Goal: Obtain resource: Download file/media

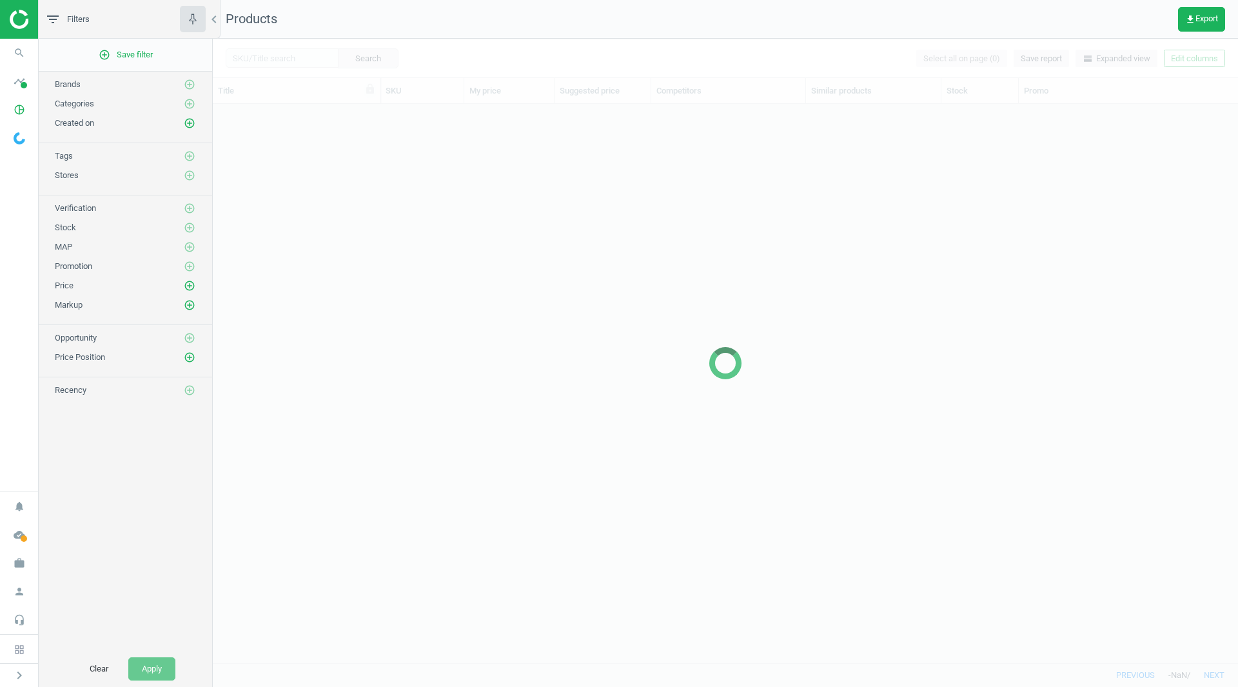
scroll to position [539, 1015]
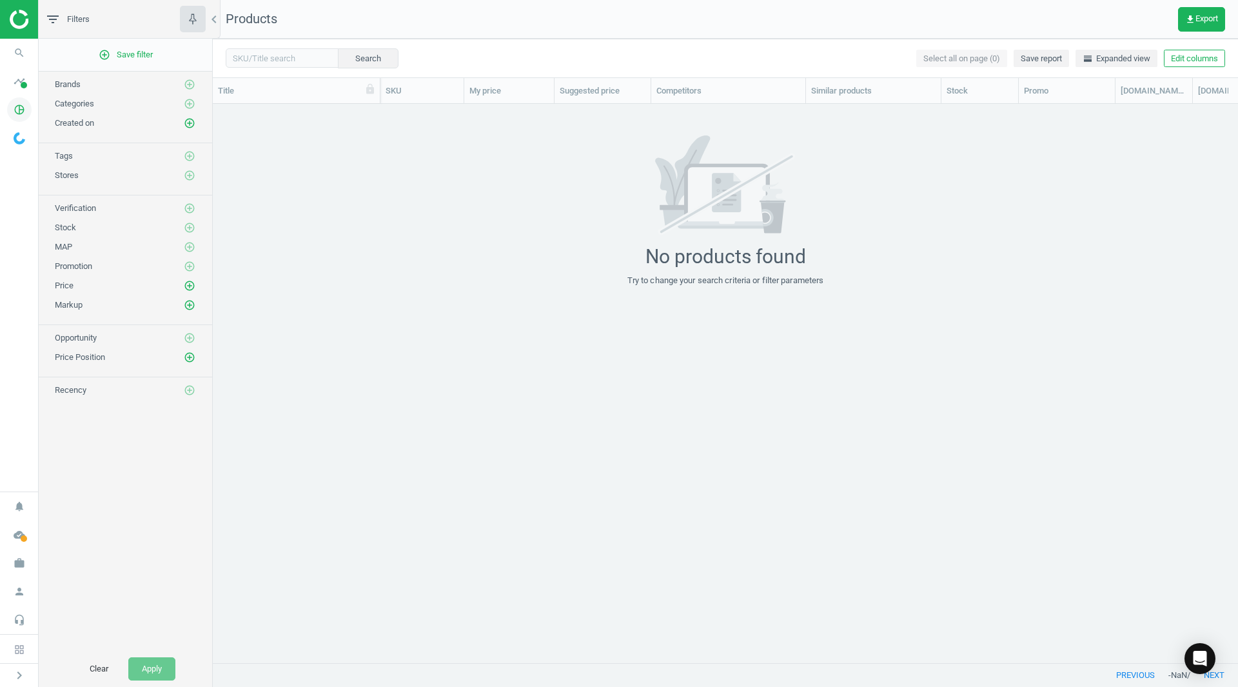
click at [19, 110] on icon "pie_chart_outlined" at bounding box center [19, 109] width 24 height 24
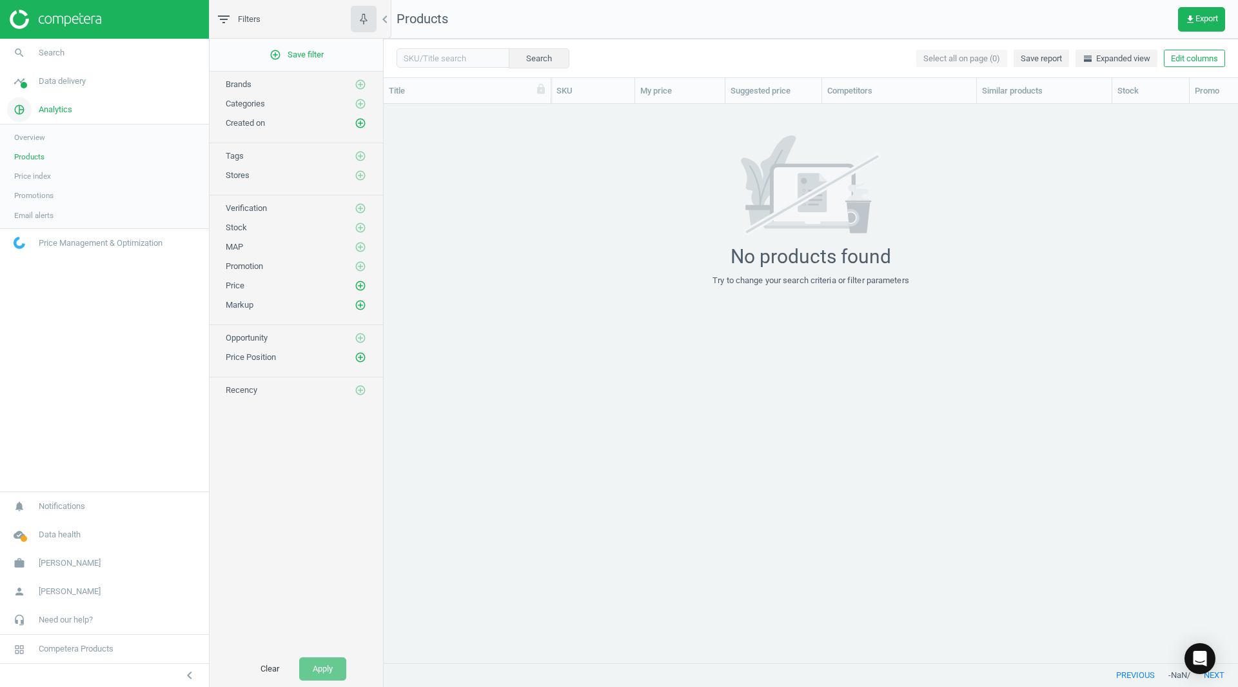
scroll to position [539, 845]
click at [30, 156] on span "Products" at bounding box center [29, 157] width 30 height 10
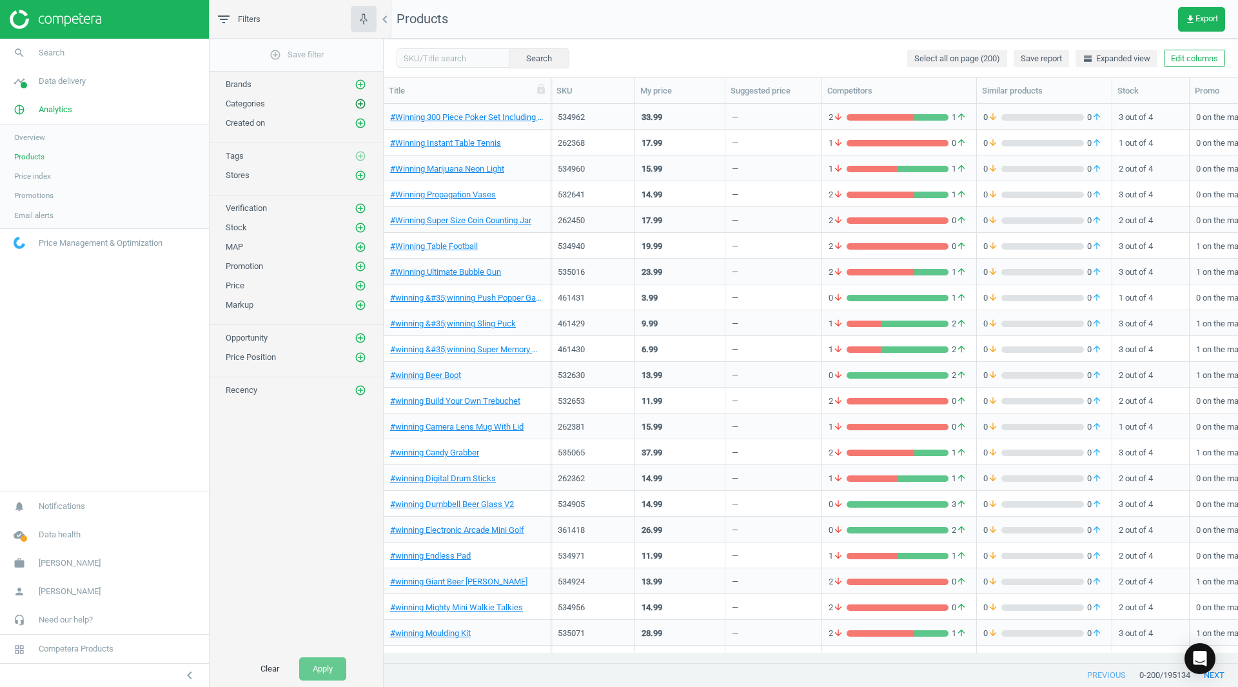
click at [360, 106] on icon "add_circle_outline" at bounding box center [361, 104] width 12 height 12
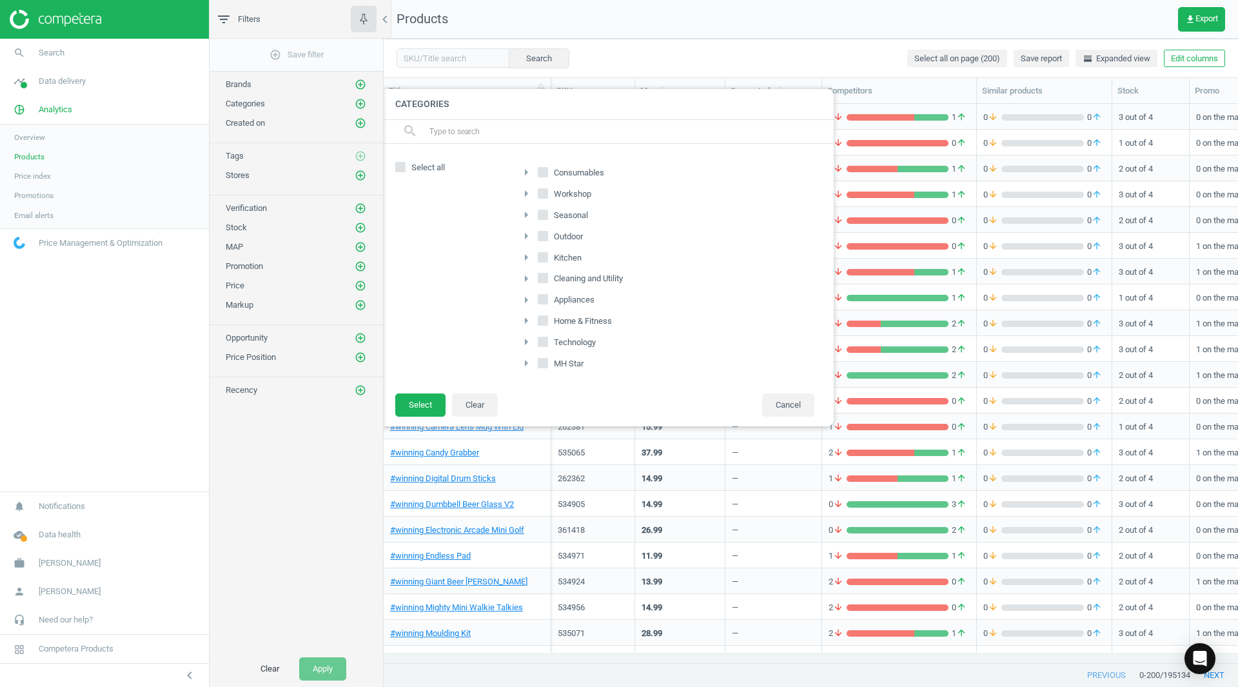
click at [548, 171] on label "Consumables" at bounding box center [572, 173] width 69 height 18
click at [547, 171] on input "Consumables" at bounding box center [543, 172] width 8 height 8
checkbox input "true"
click at [543, 214] on input "Seasonal" at bounding box center [543, 214] width 8 height 8
checkbox input "true"
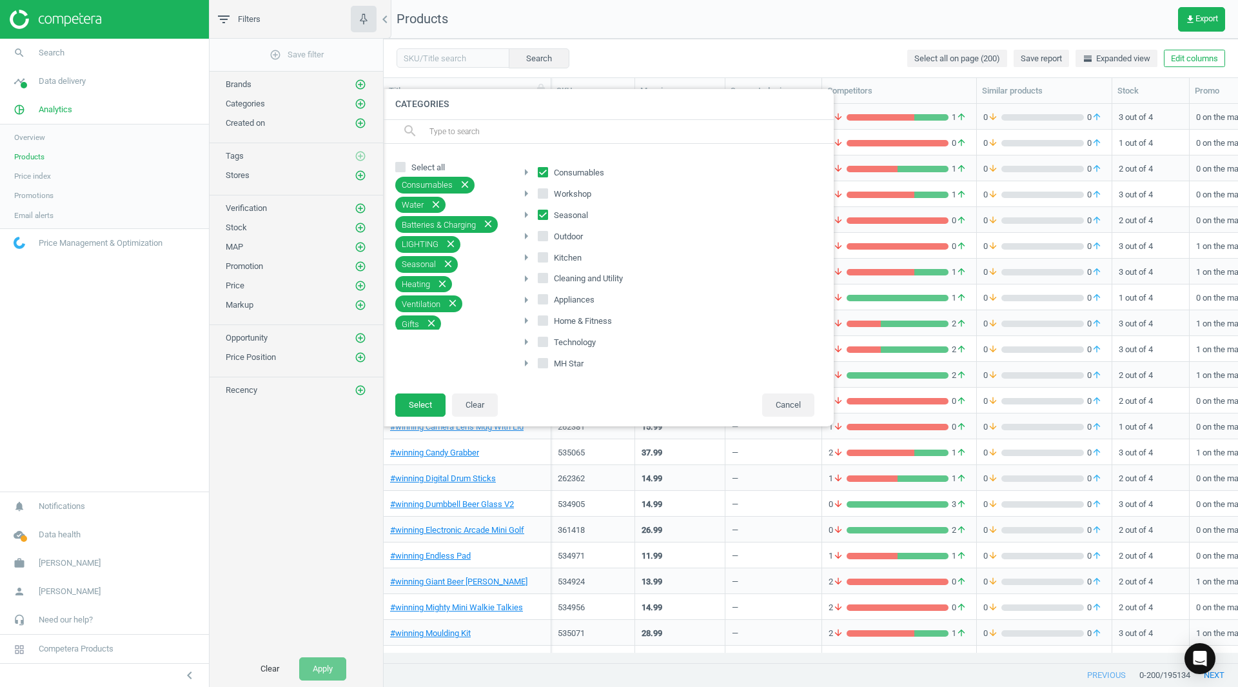
click at [543, 238] on input "Outdoor" at bounding box center [543, 235] width 8 height 8
checkbox input "true"
click at [419, 403] on button "Select" at bounding box center [420, 404] width 50 height 23
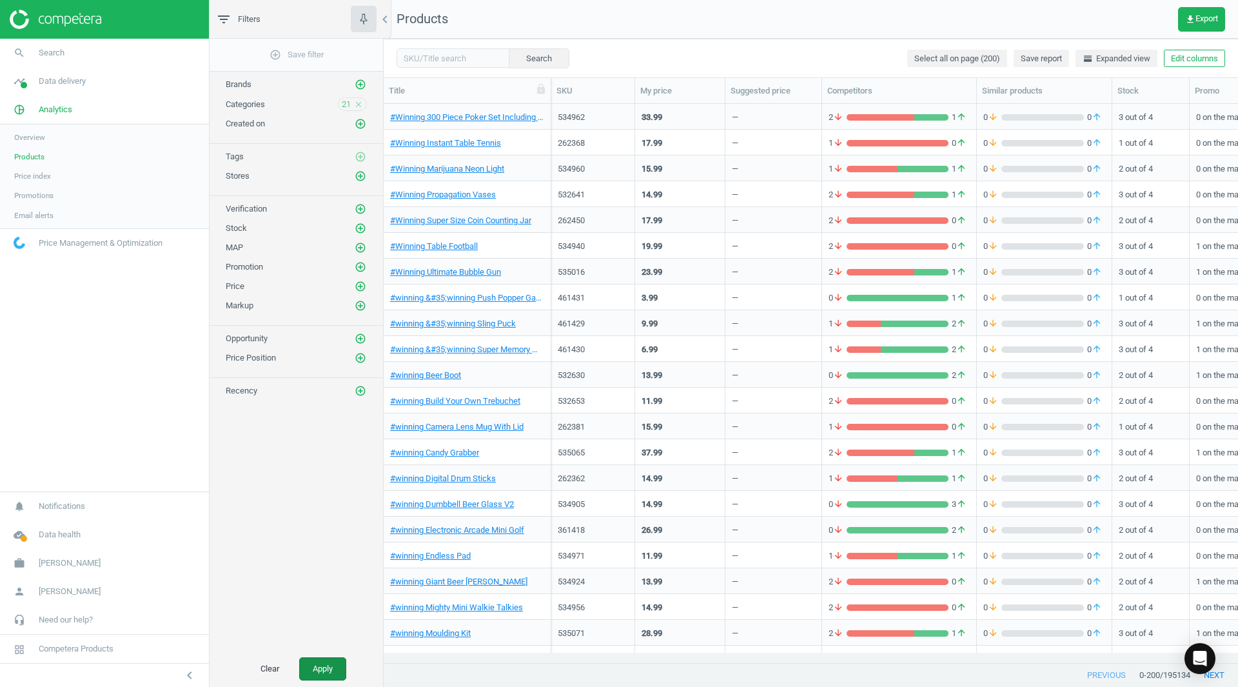
click at [307, 664] on button "Apply" at bounding box center [322, 668] width 47 height 23
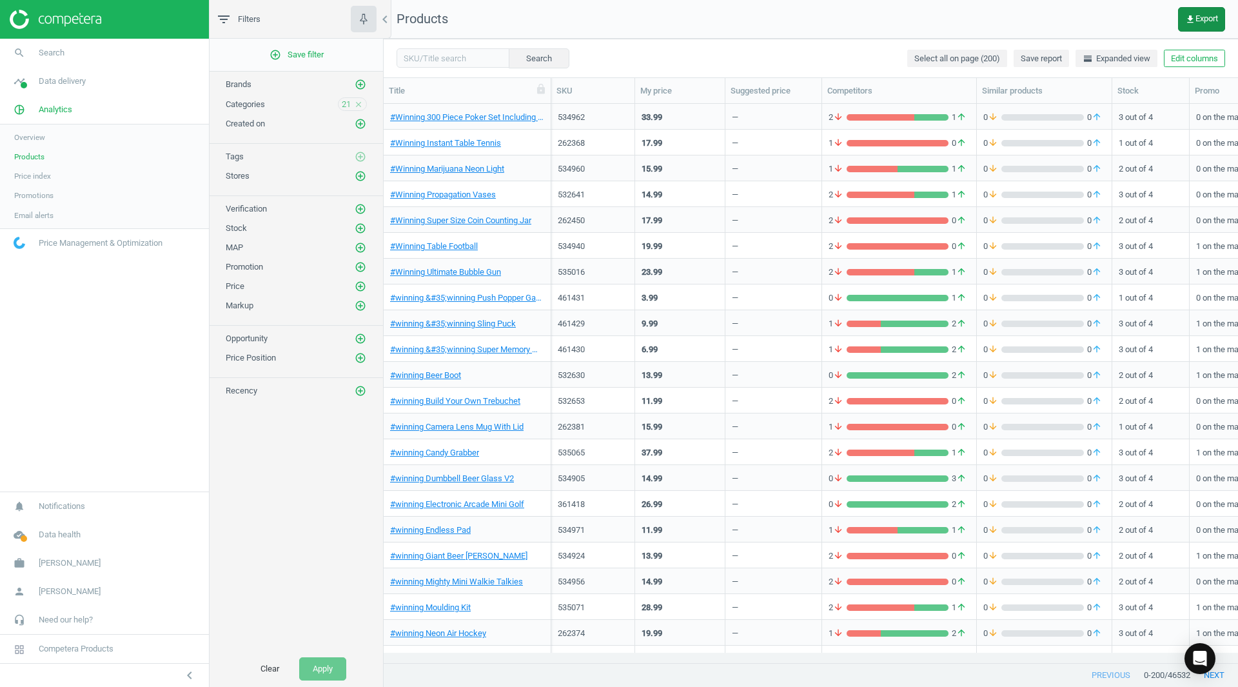
click at [1207, 15] on span "get_app Export" at bounding box center [1201, 19] width 33 height 10
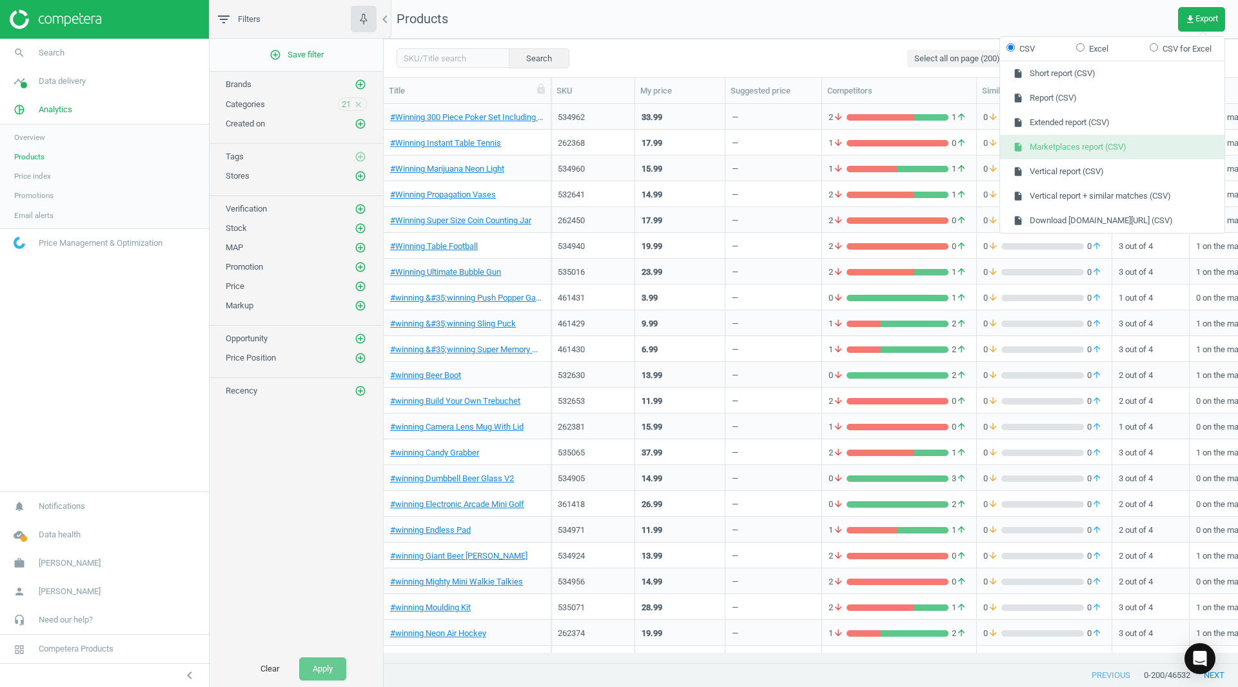
click at [1087, 149] on button "insert_drive_file Marketplaces report (CSV)" at bounding box center [1112, 147] width 224 height 24
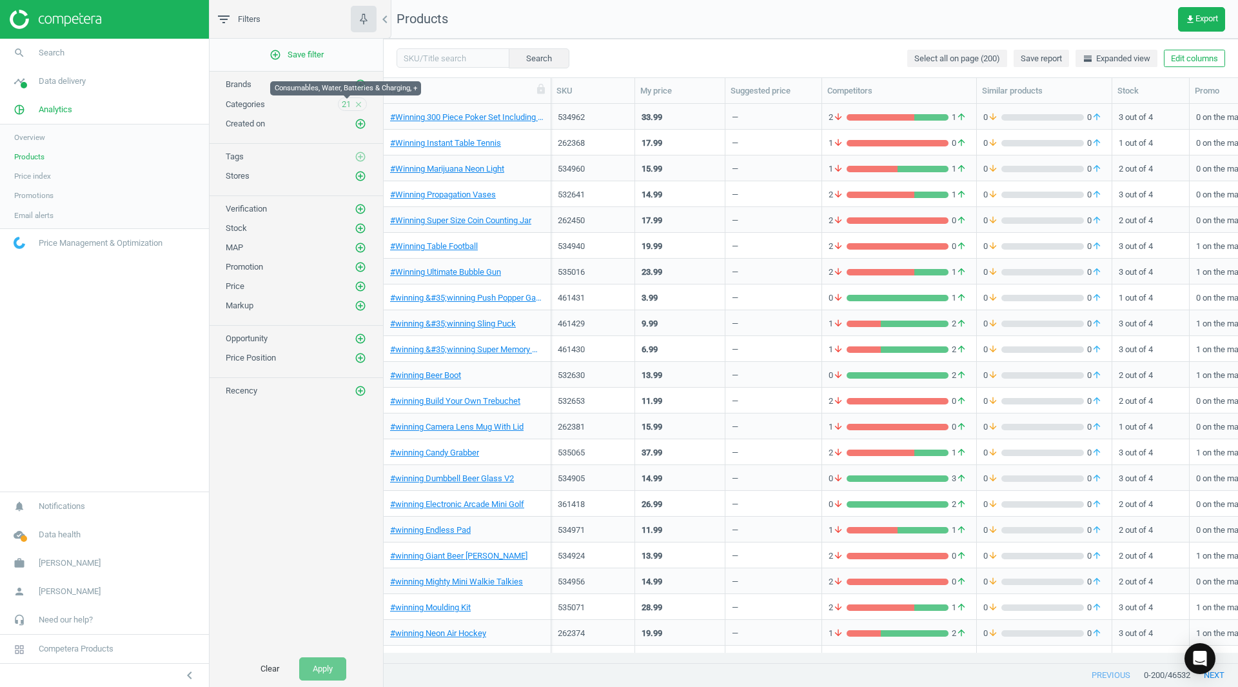
click at [349, 105] on span "21" at bounding box center [346, 105] width 9 height 12
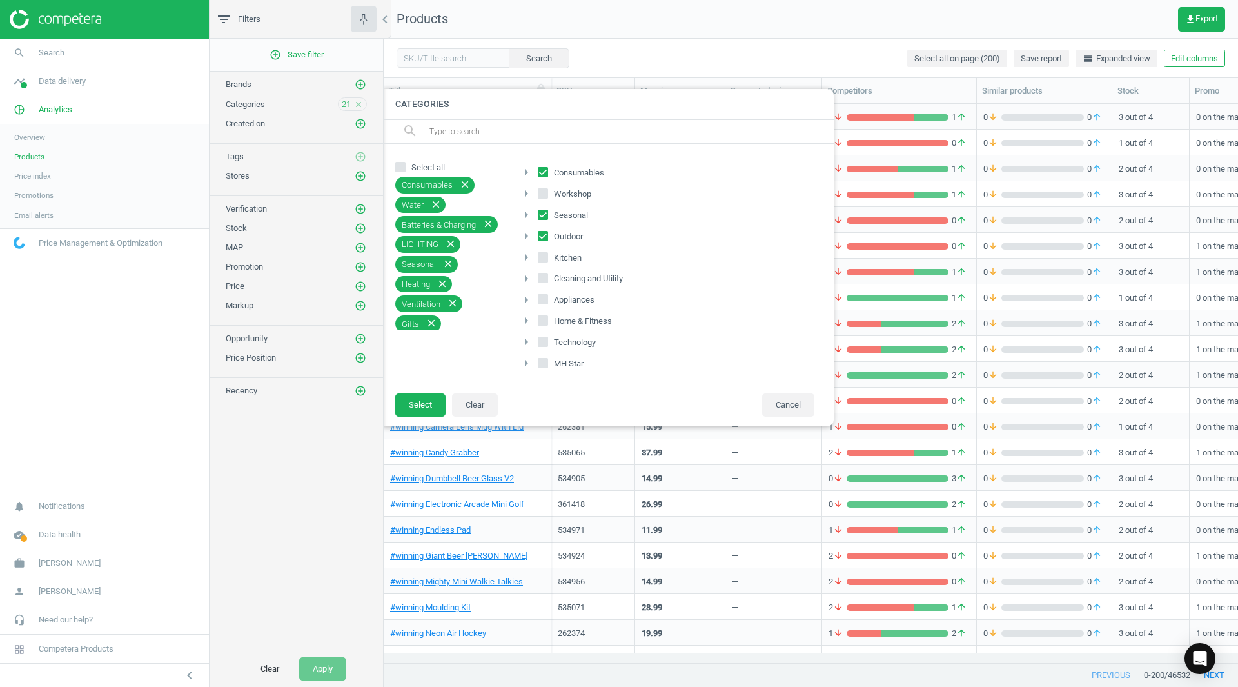
click at [405, 164] on icon at bounding box center [400, 167] width 10 height 10
click at [405, 164] on input "Select all" at bounding box center [400, 166] width 8 height 8
checkbox input "true"
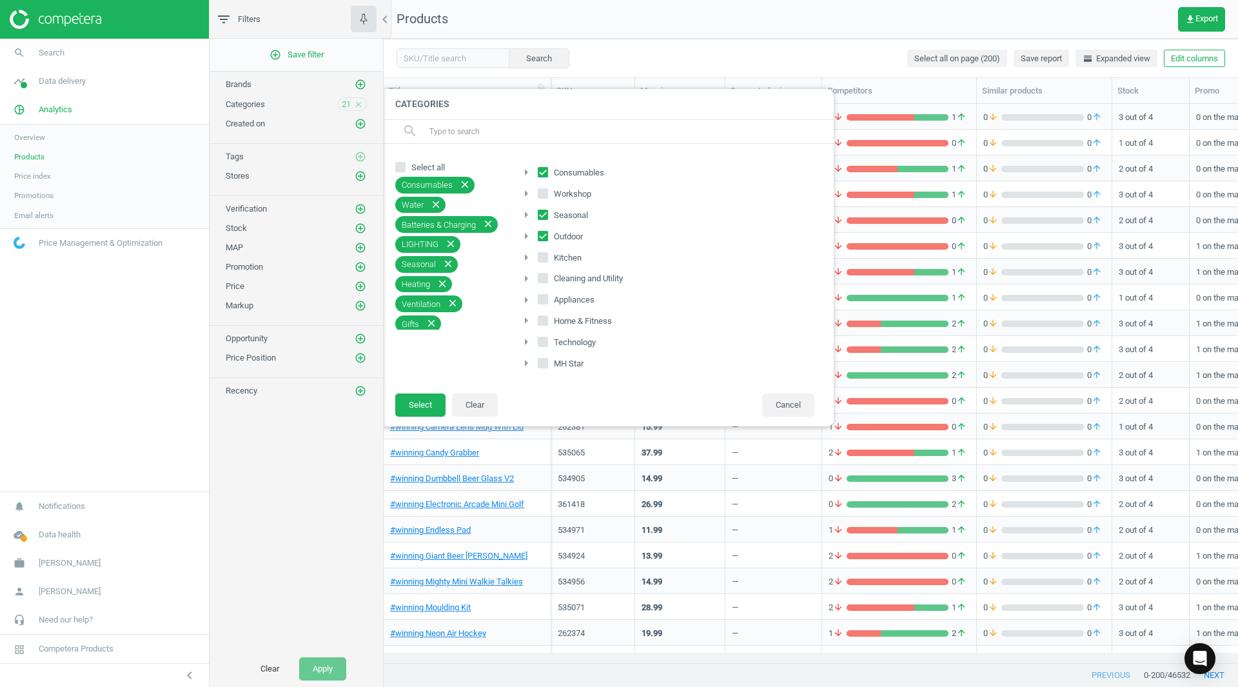
checkbox input "true"
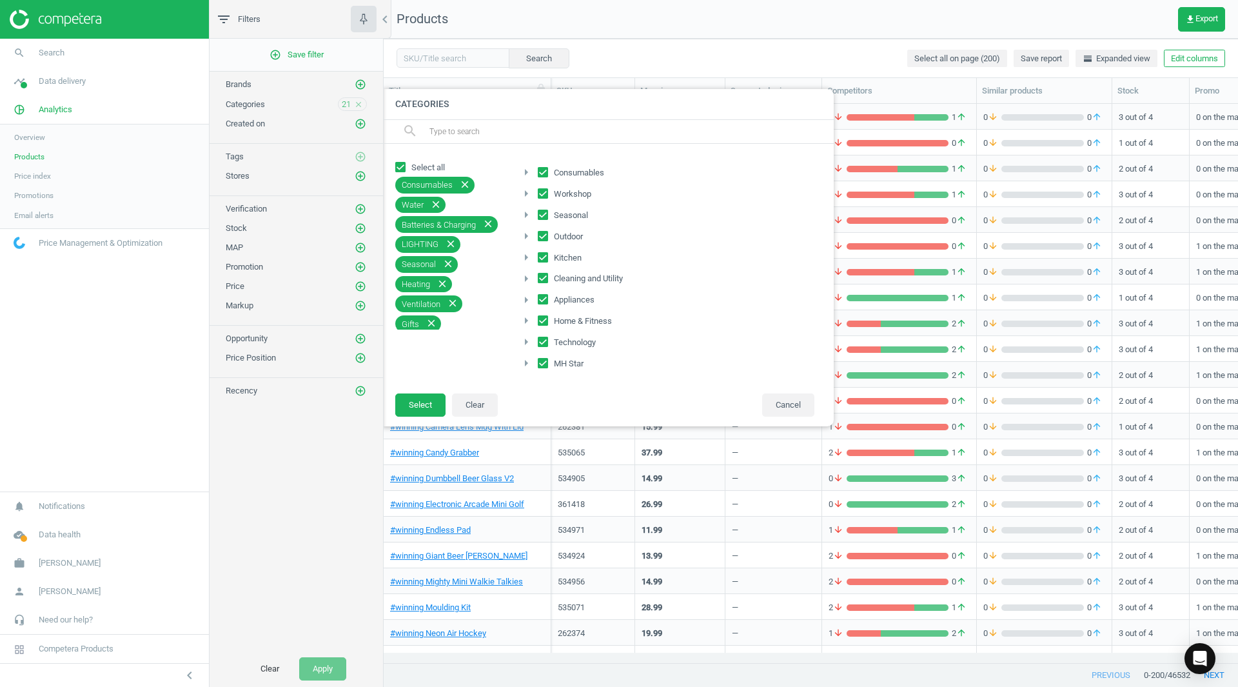
click at [404, 164] on input "Select all" at bounding box center [400, 166] width 8 height 8
checkbox input "false"
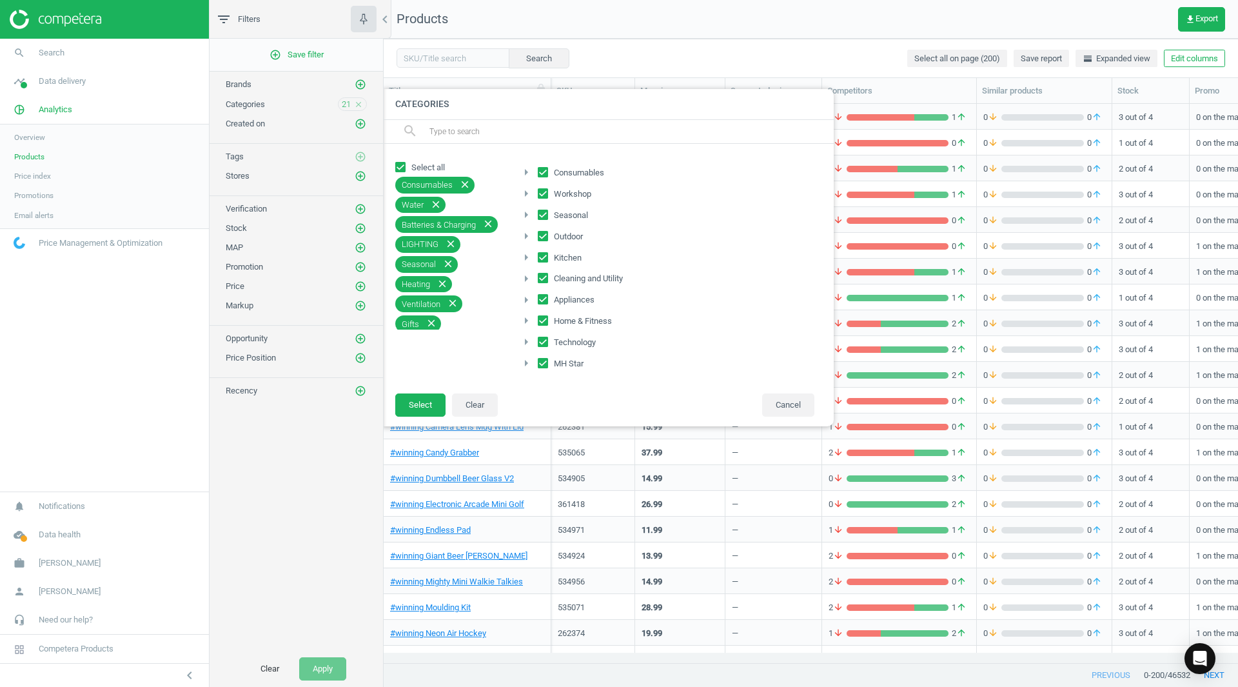
checkbox input "false"
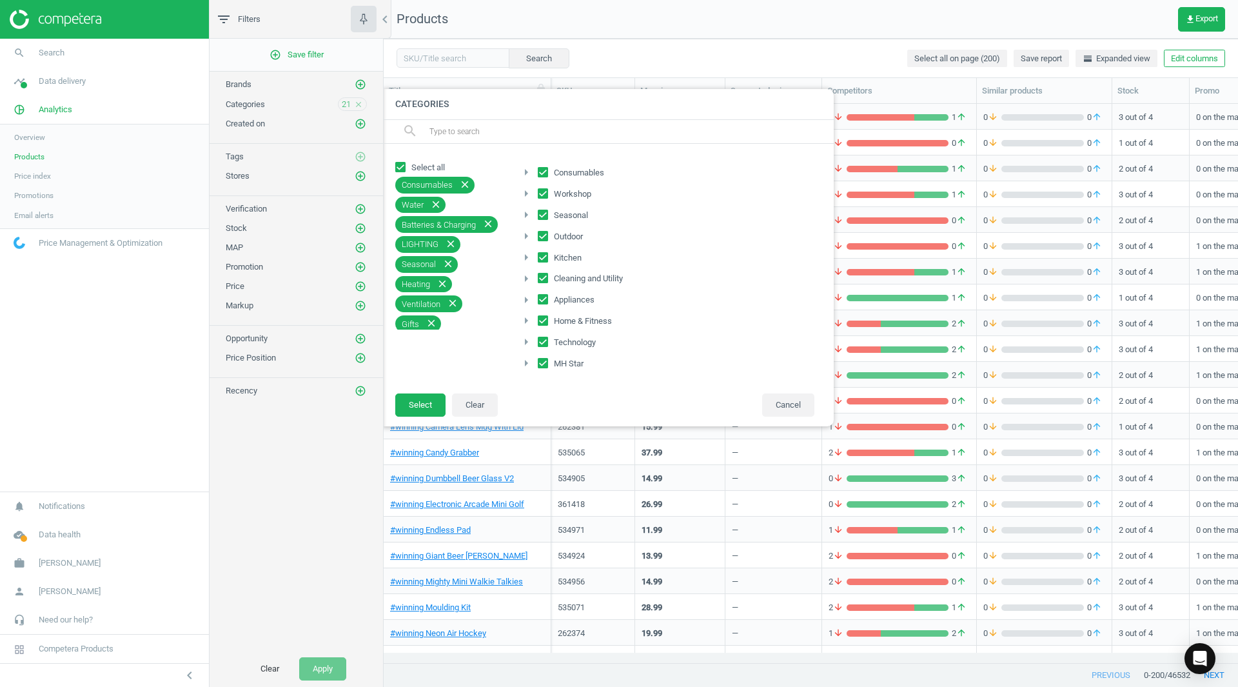
checkbox input "false"
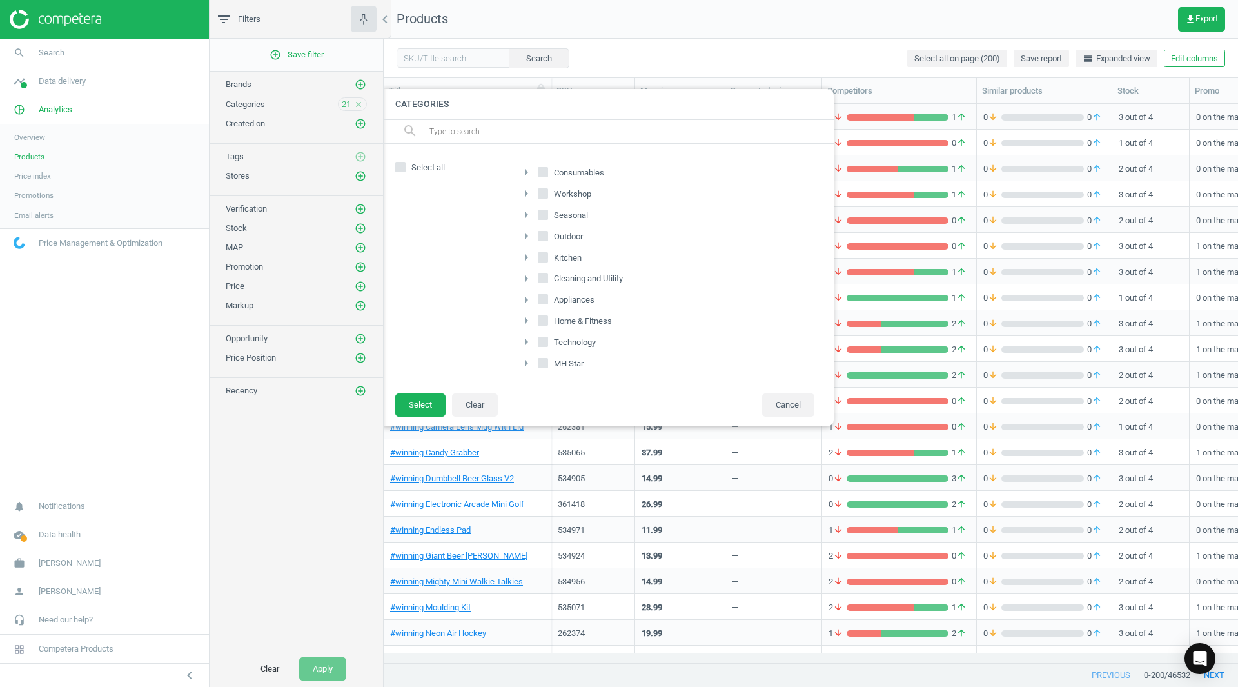
click at [572, 191] on span "Workshop" at bounding box center [572, 194] width 43 height 12
click at [547, 191] on input "Workshop" at bounding box center [543, 193] width 8 height 8
checkbox input "true"
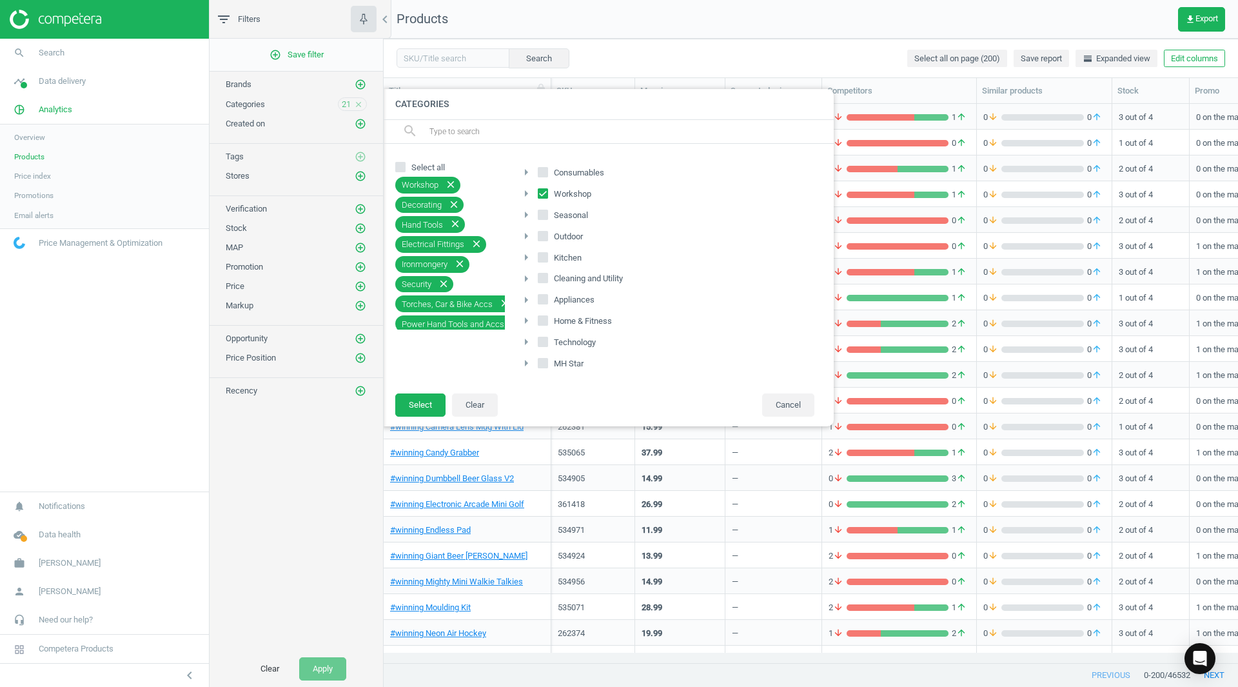
click at [565, 253] on span "Kitchen" at bounding box center [567, 258] width 33 height 12
click at [547, 253] on input "Kitchen" at bounding box center [543, 257] width 8 height 8
checkbox input "true"
click at [569, 278] on span "Cleaning and Utility" at bounding box center [588, 279] width 74 height 12
click at [547, 278] on input "Cleaning and Utility" at bounding box center [543, 278] width 8 height 8
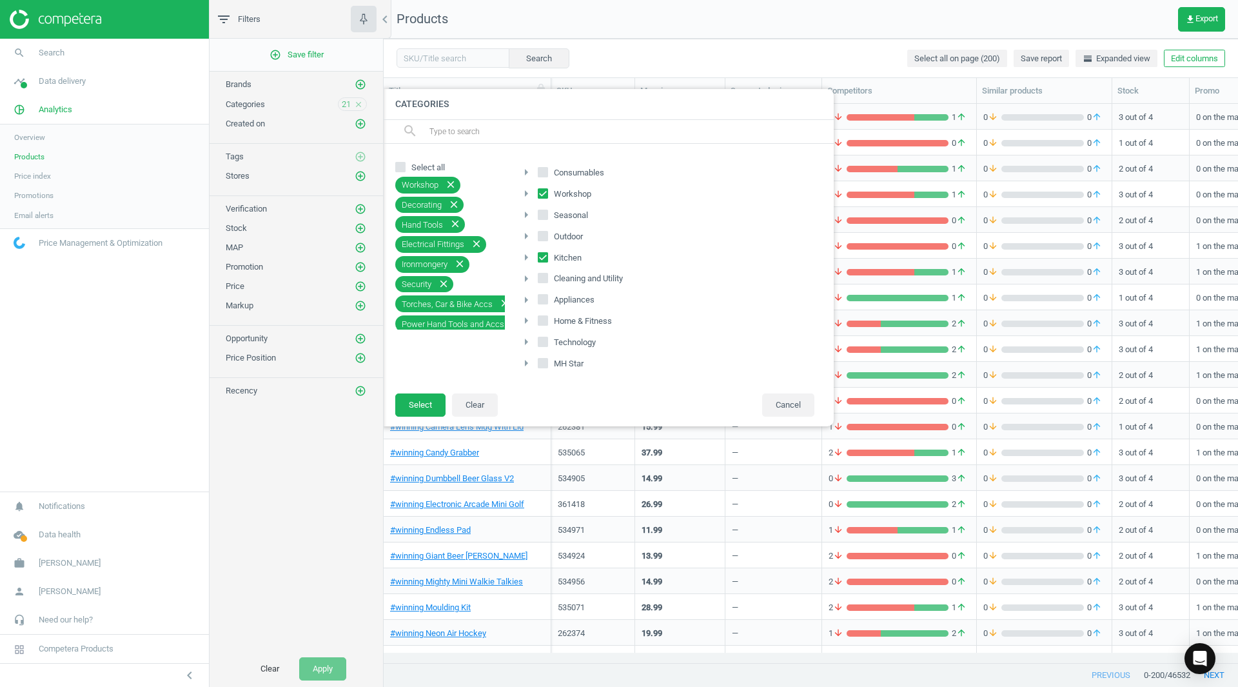
checkbox input "true"
click at [567, 300] on span "Appliances" at bounding box center [574, 300] width 46 height 12
click at [547, 300] on input "Appliances" at bounding box center [543, 299] width 8 height 8
checkbox input "true"
click at [565, 342] on span "Technology" at bounding box center [574, 343] width 47 height 12
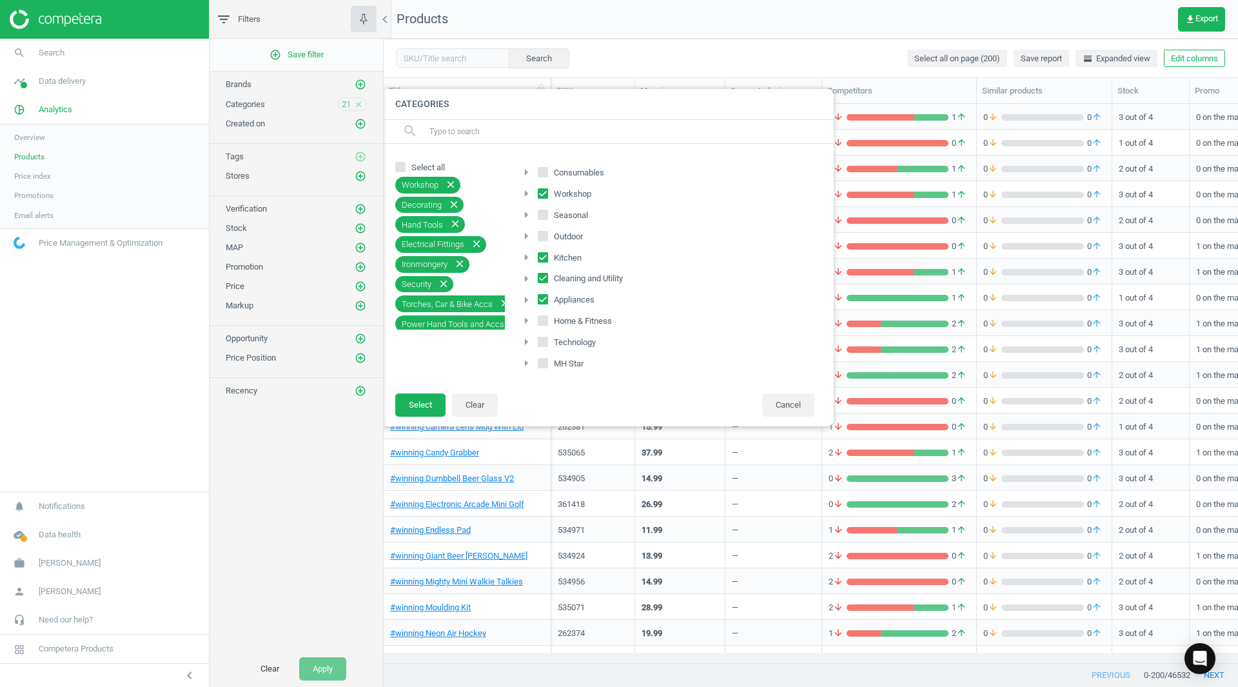
click at [547, 342] on input "Technology" at bounding box center [543, 342] width 8 height 8
checkbox input "true"
click at [420, 408] on button "Select" at bounding box center [420, 404] width 50 height 23
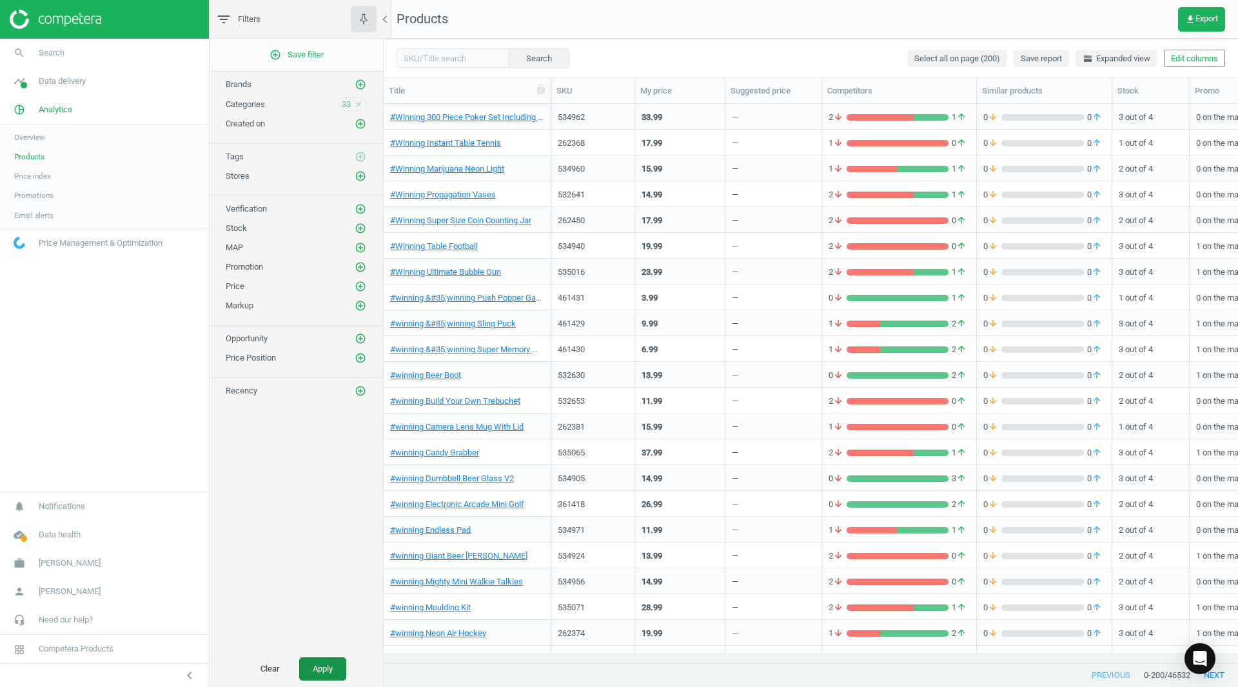
click at [329, 662] on button "Apply" at bounding box center [322, 668] width 47 height 23
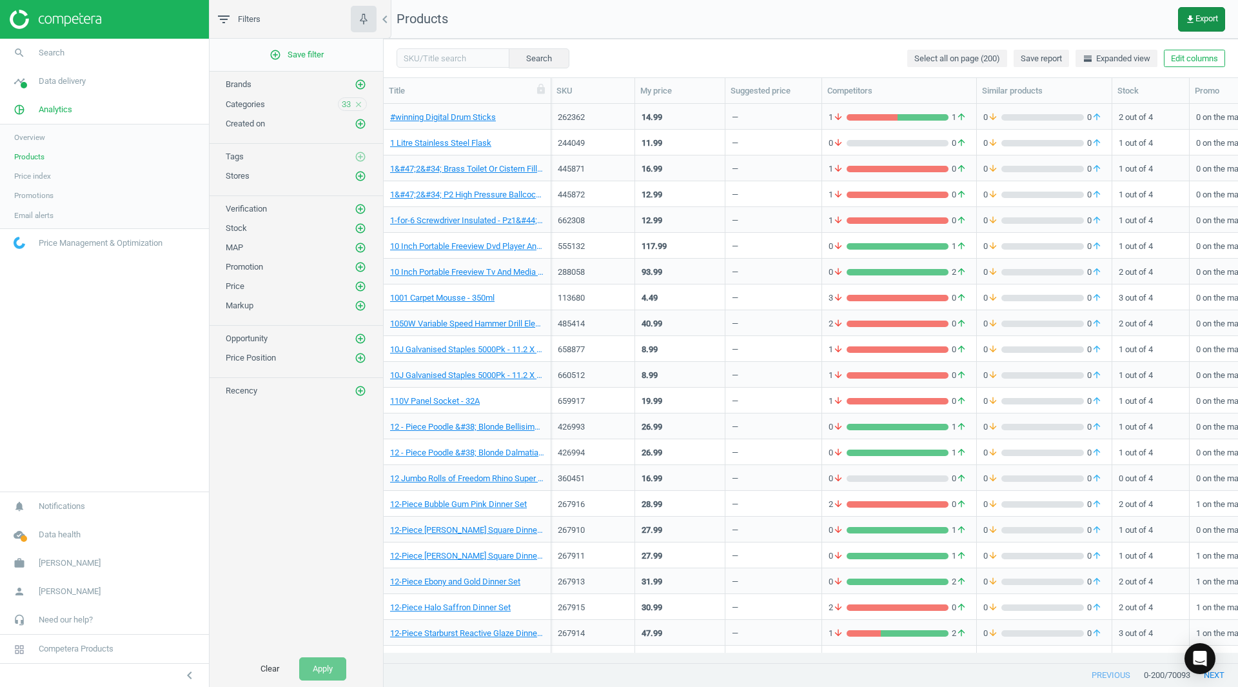
click at [1188, 19] on icon "get_app" at bounding box center [1190, 19] width 10 height 10
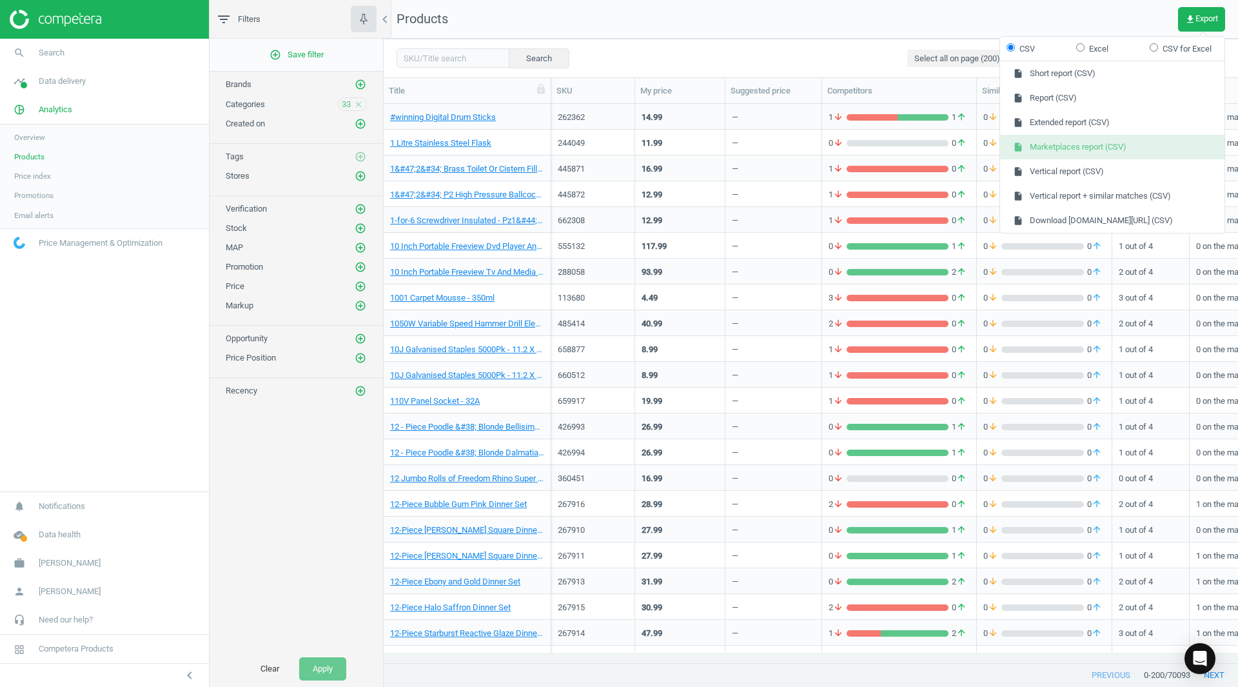
click at [1075, 145] on button "insert_drive_file Marketplaces report (CSV)" at bounding box center [1112, 147] width 224 height 24
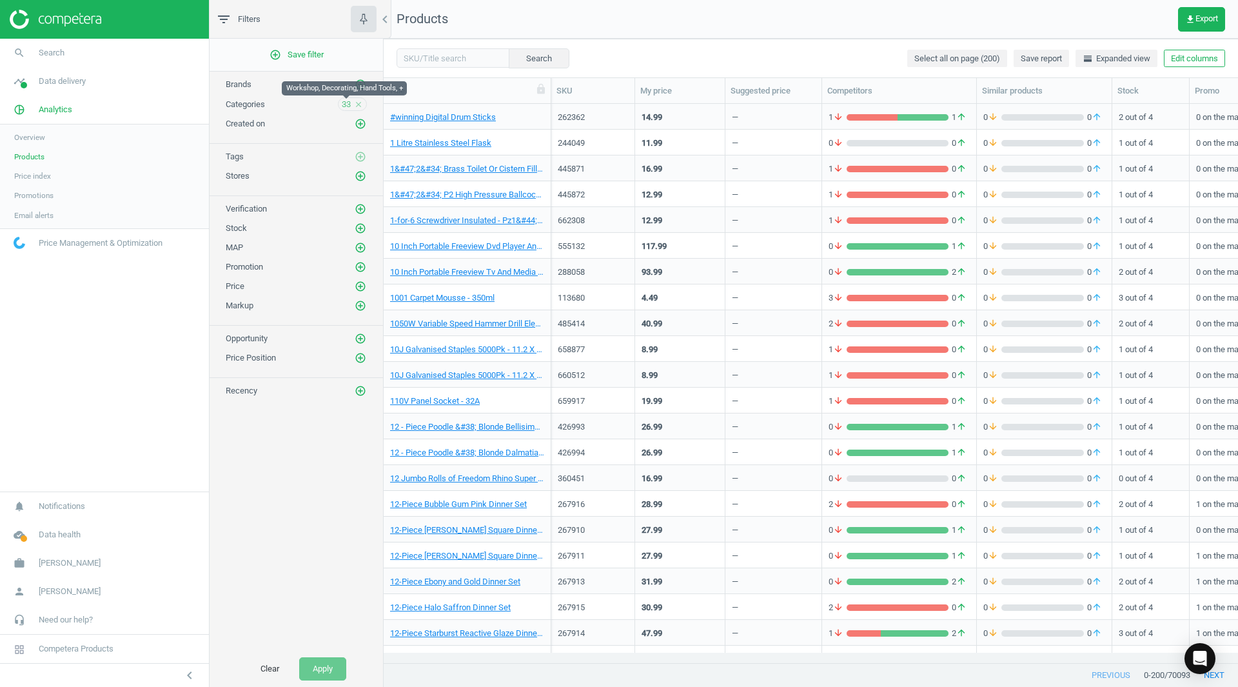
click at [346, 106] on span "33" at bounding box center [346, 105] width 9 height 12
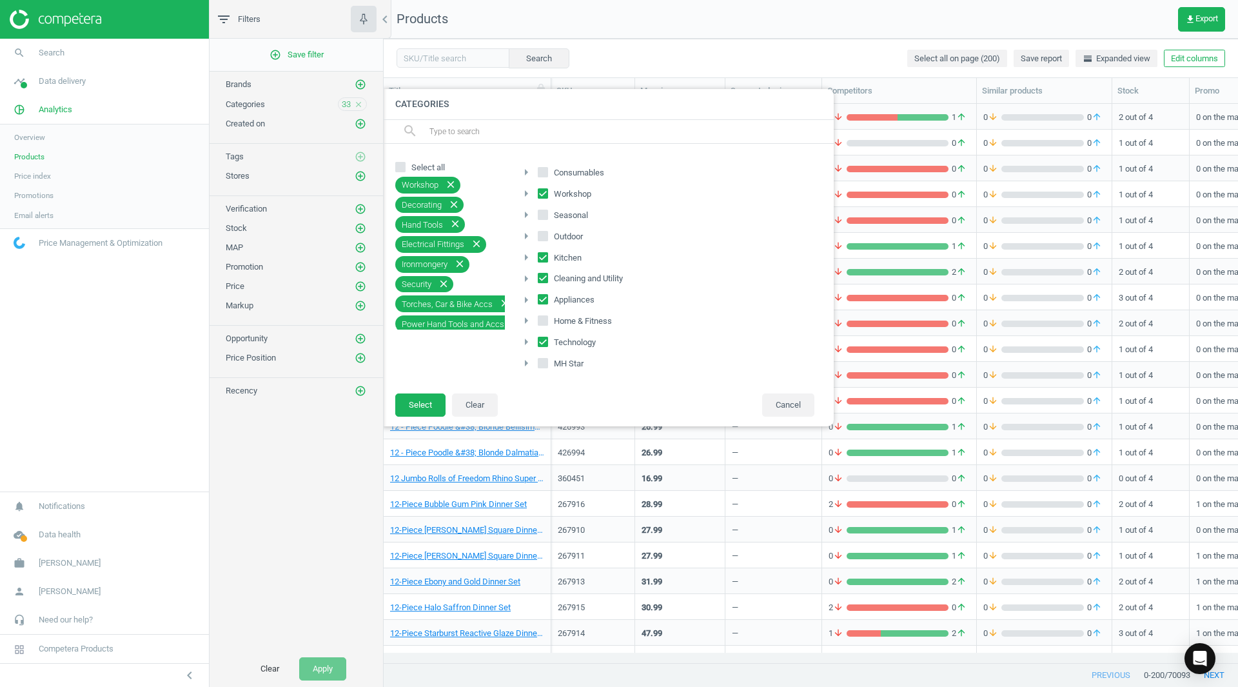
click at [402, 166] on input "Select all" at bounding box center [400, 166] width 8 height 8
checkbox input "true"
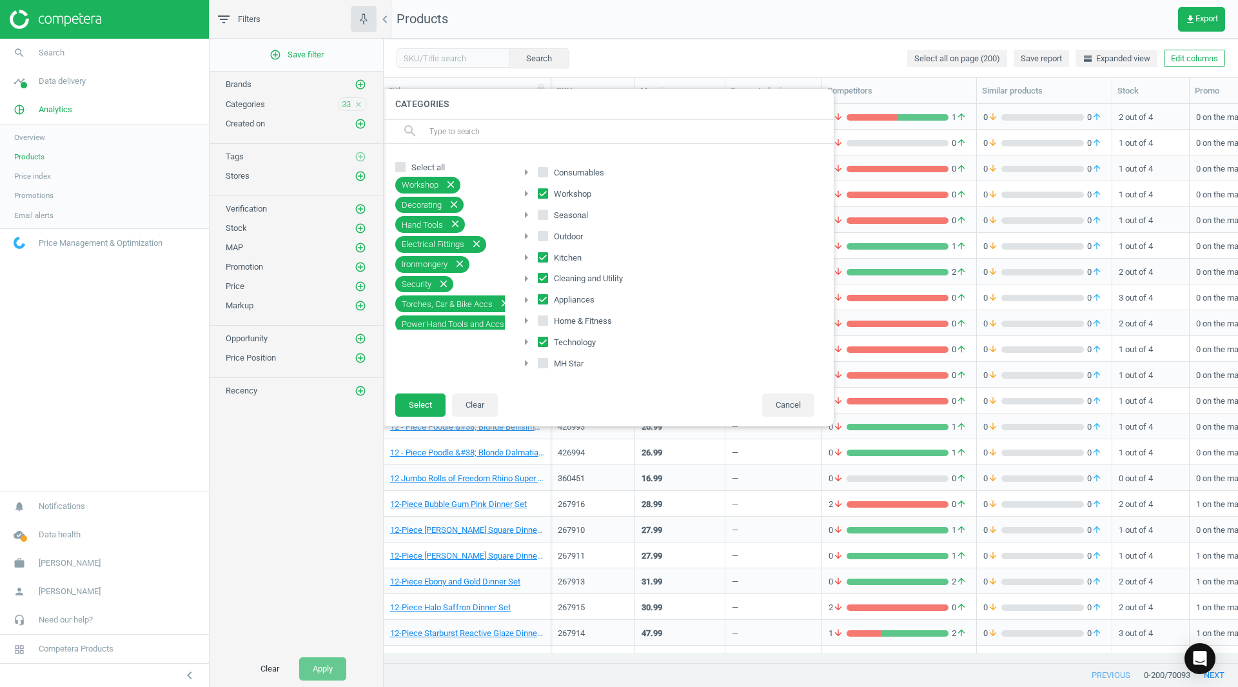
checkbox input "true"
click at [402, 166] on input "Select all" at bounding box center [400, 166] width 8 height 8
checkbox input "false"
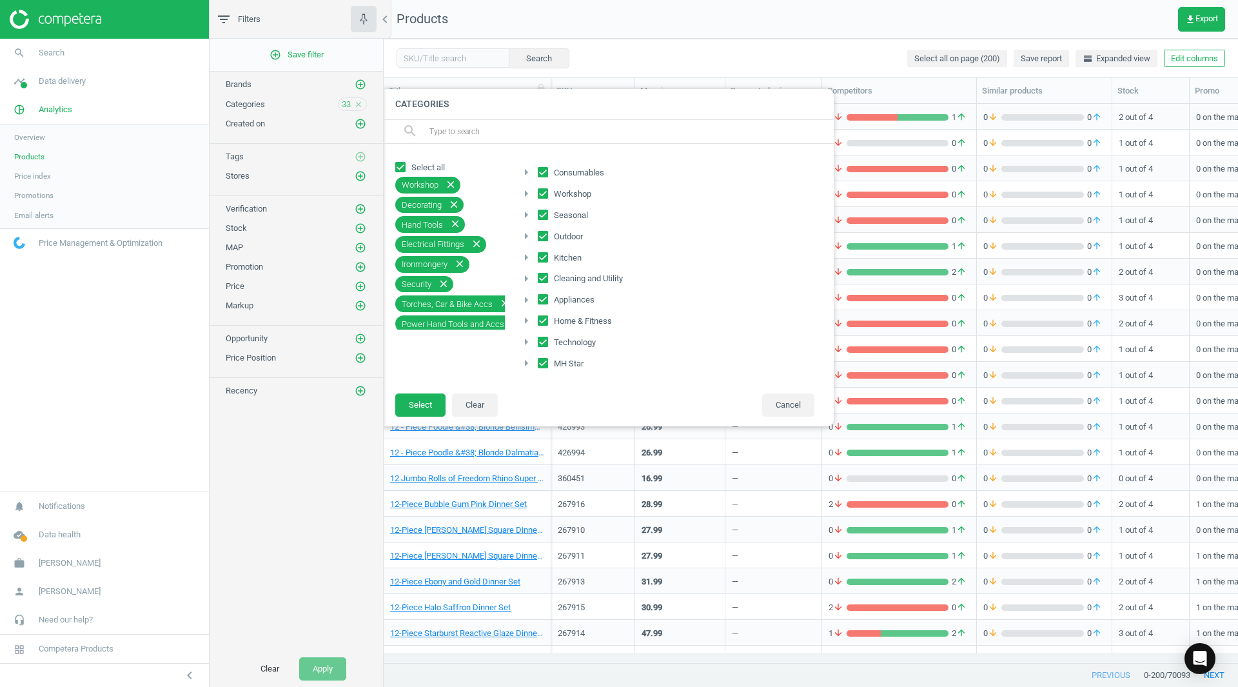
checkbox input "false"
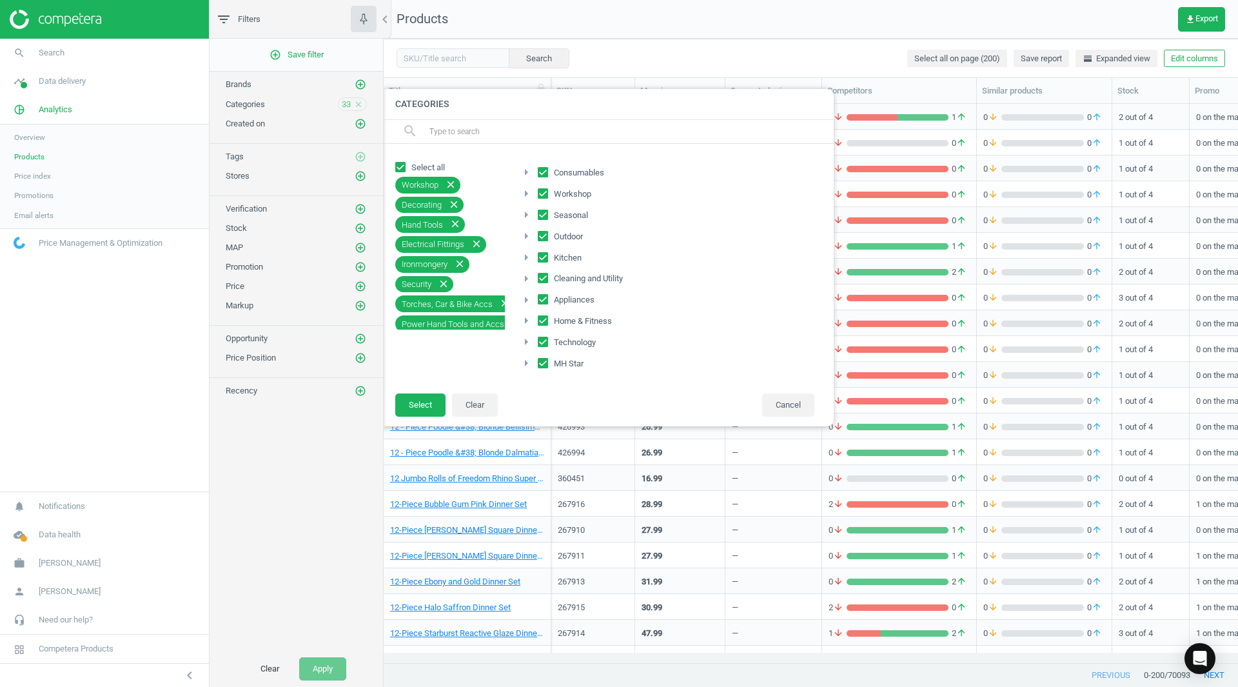
checkbox input "false"
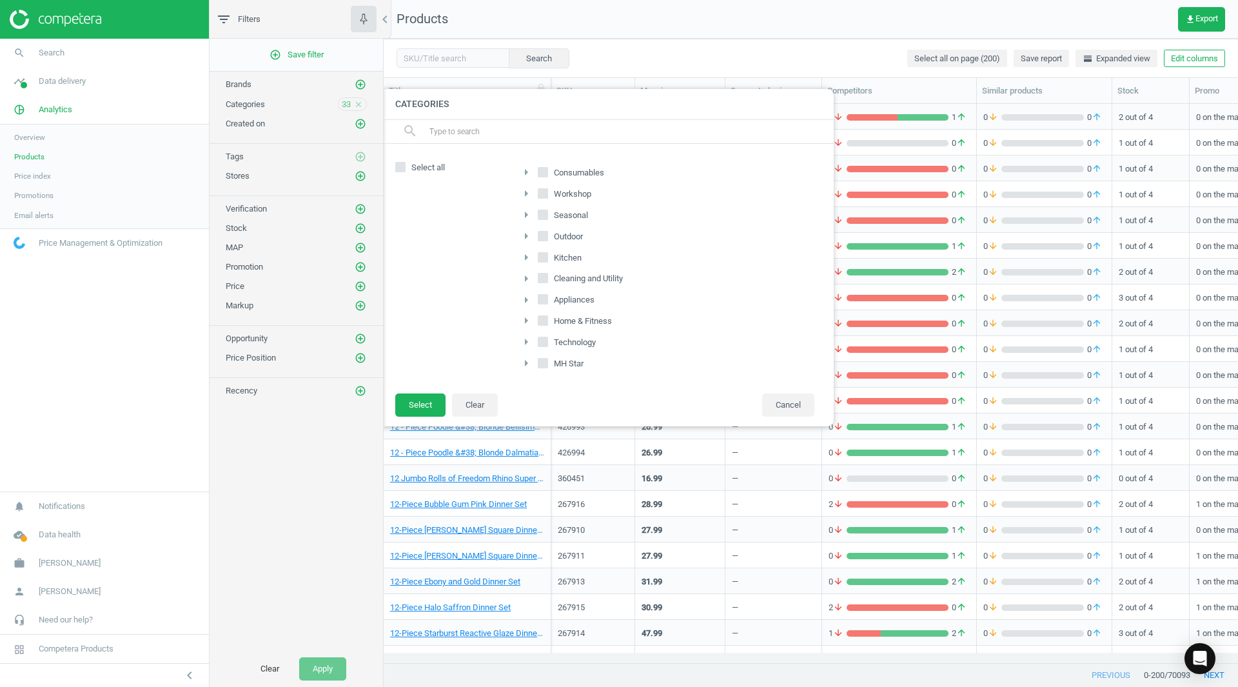
click at [569, 315] on label "Home & Fitness" at bounding box center [576, 321] width 77 height 18
click at [547, 317] on input "Home & Fitness" at bounding box center [543, 321] width 8 height 8
checkbox input "true"
click at [556, 359] on span "MH Star" at bounding box center [568, 364] width 35 height 12
click at [547, 359] on input "MH Star" at bounding box center [543, 363] width 8 height 8
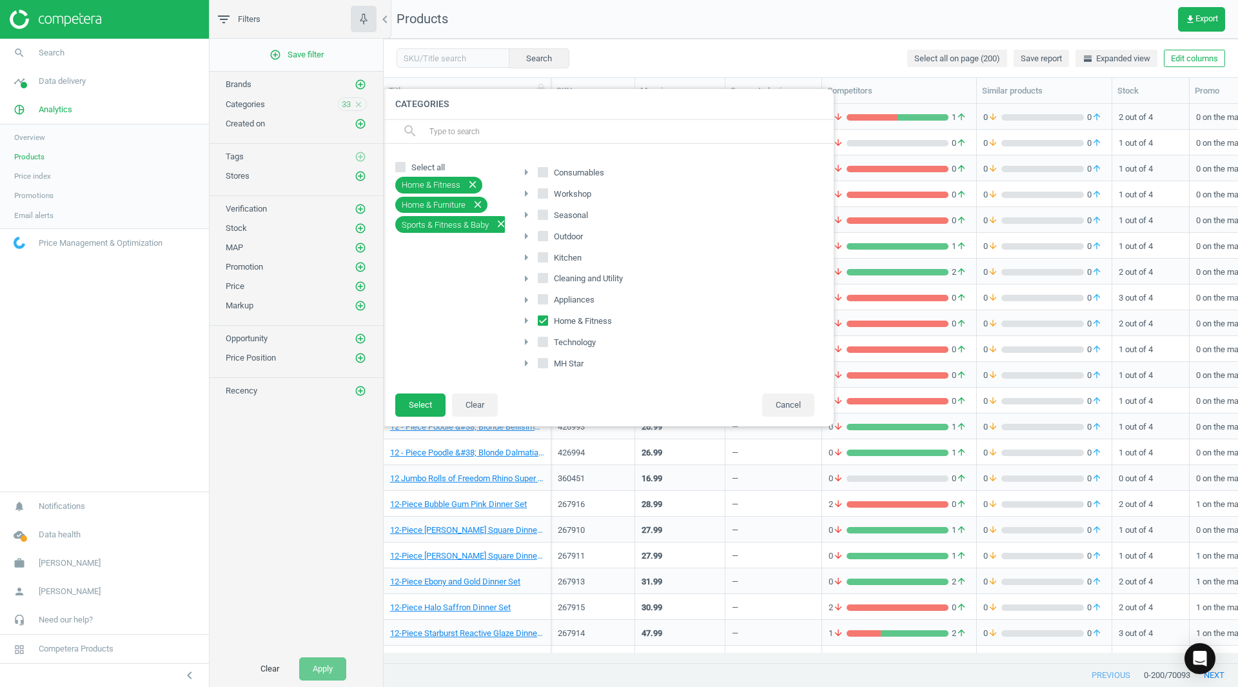
checkbox input "true"
click at [418, 407] on button "Select" at bounding box center [420, 404] width 50 height 23
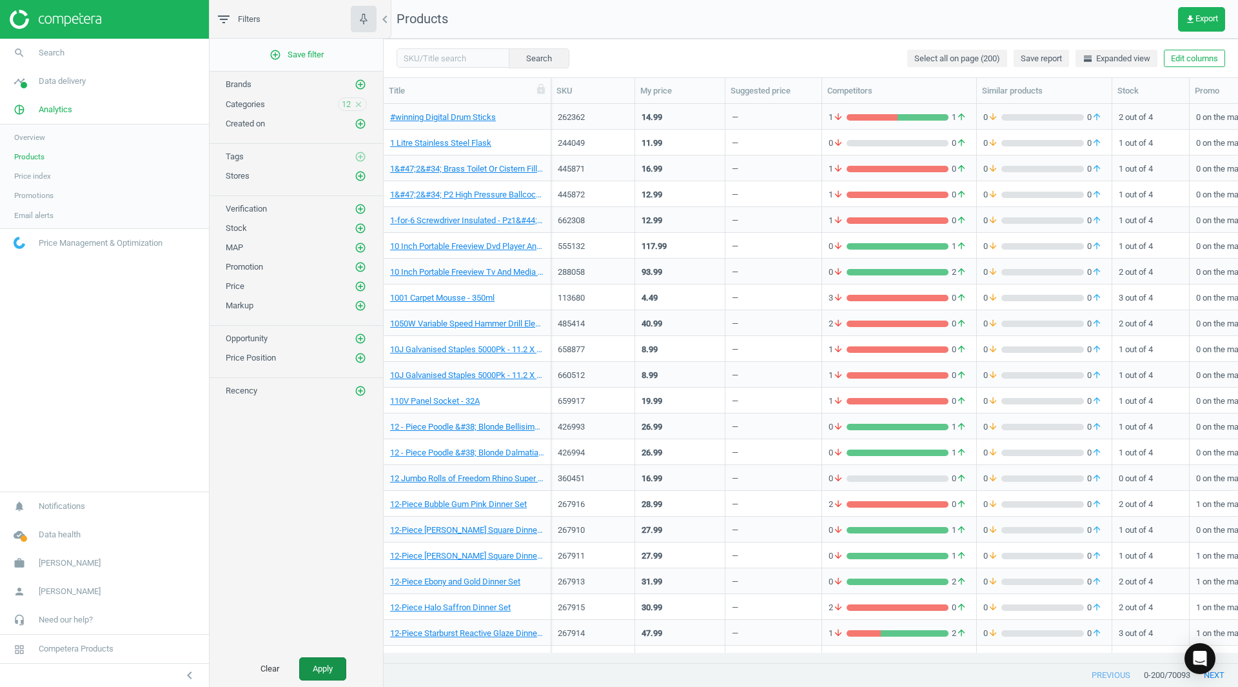
click at [317, 664] on button "Apply" at bounding box center [322, 668] width 47 height 23
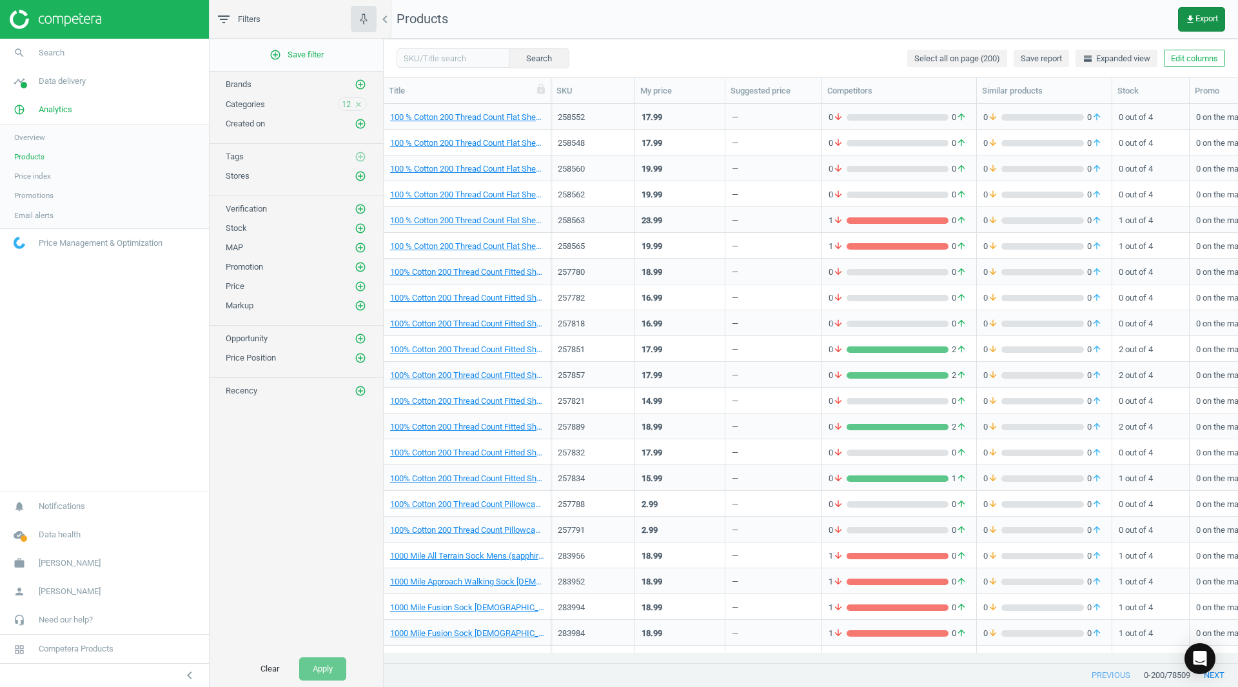
click at [1197, 14] on span "get_app Export" at bounding box center [1201, 19] width 33 height 10
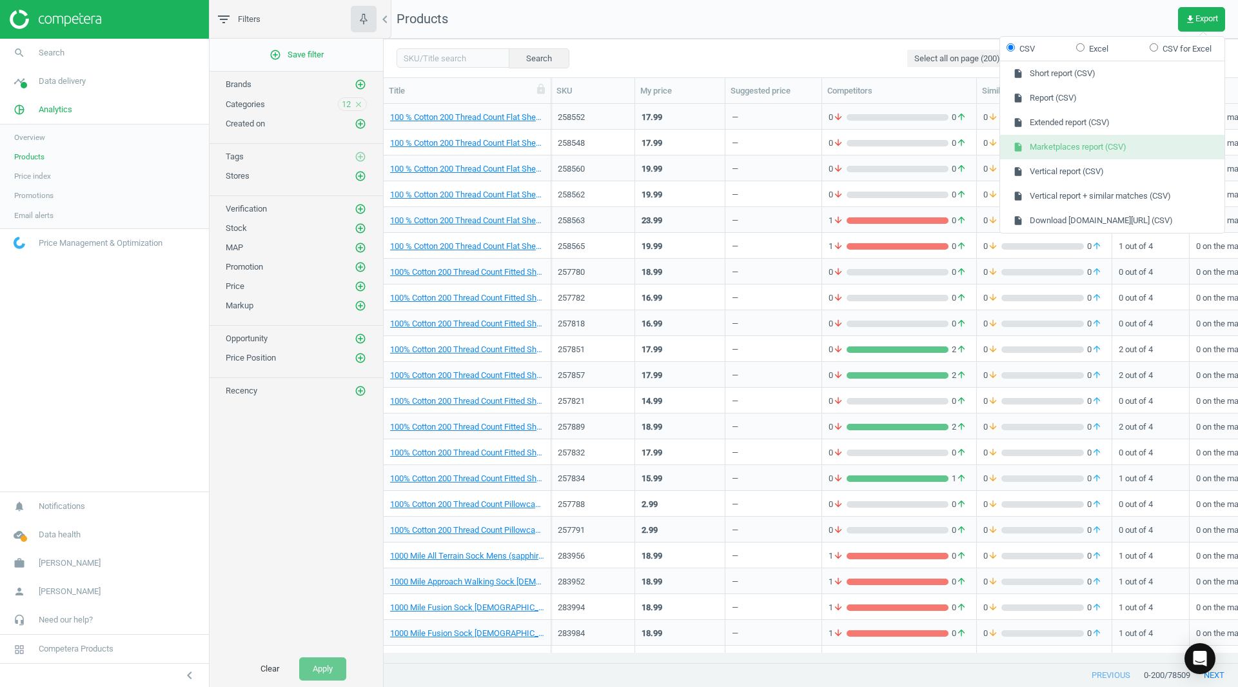
click at [1074, 147] on button "insert_drive_file Marketplaces report (CSV)" at bounding box center [1112, 147] width 224 height 24
